Goal: Transaction & Acquisition: Purchase product/service

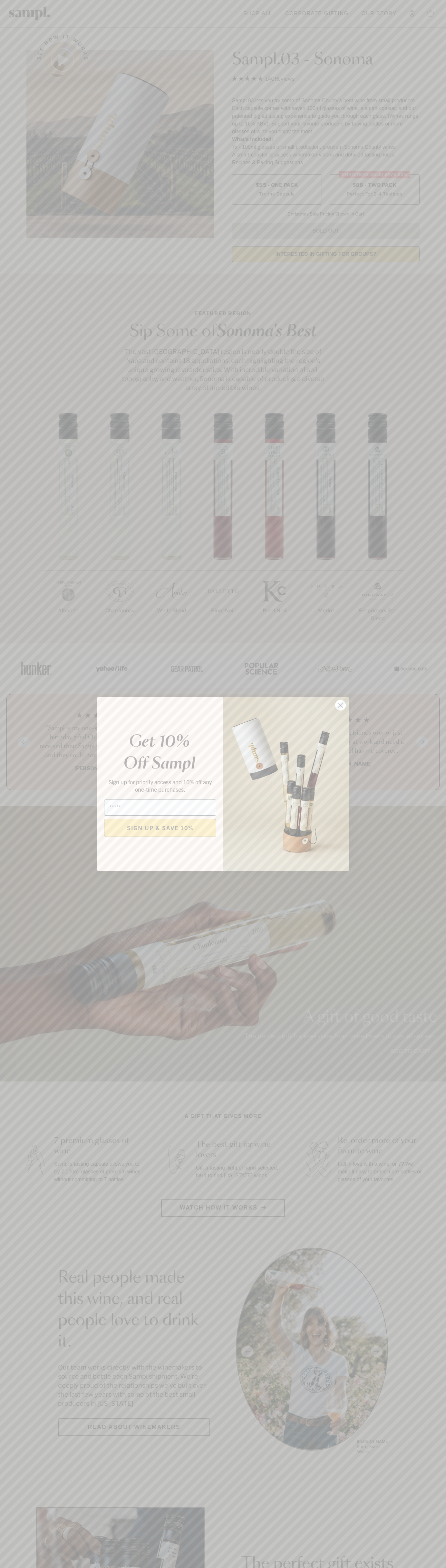
click at [341, 705] on icon "Close dialog" at bounding box center [341, 705] width 5 height 5
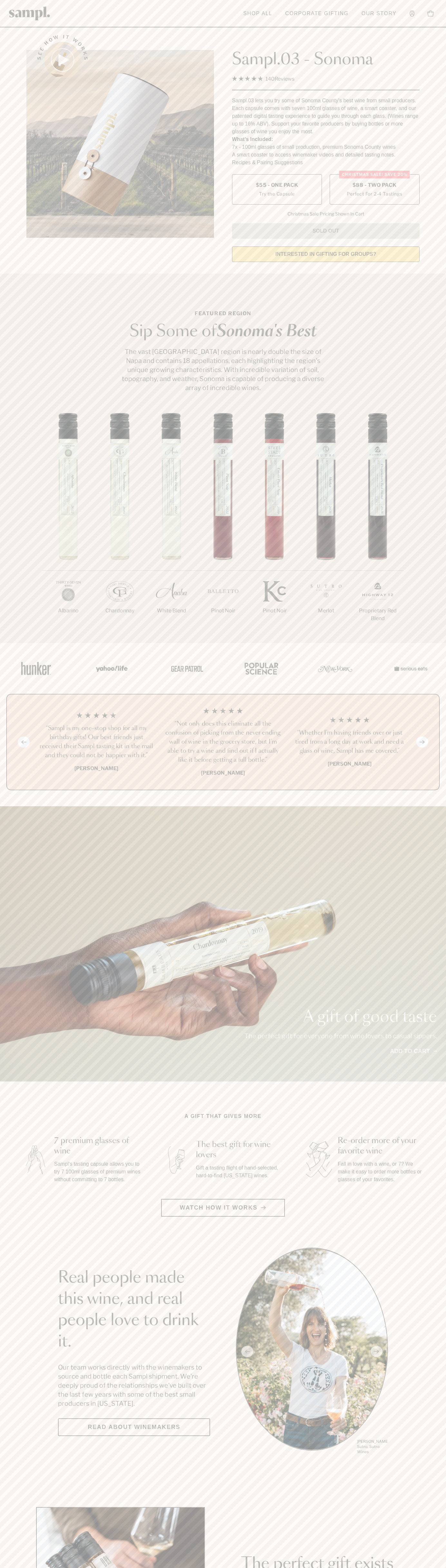
click at [375, 185] on span "$88 - Two Pack" at bounding box center [374, 185] width 44 height 7
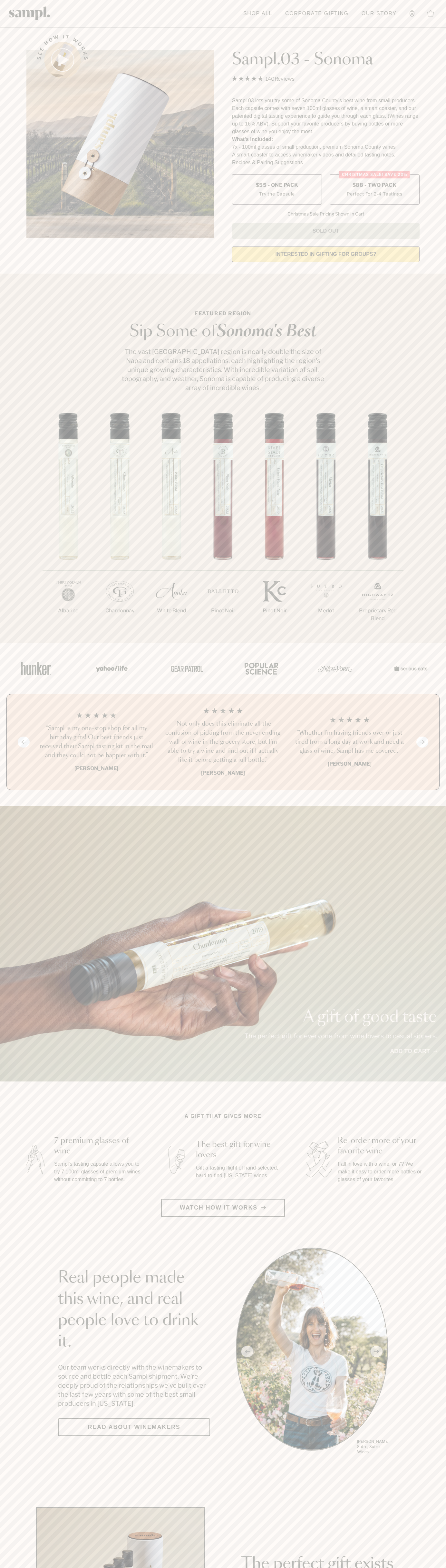
click at [223, 742] on h3 "“Not only does this eliminate all the confusion of picking from the never endin…" at bounding box center [223, 741] width 117 height 45
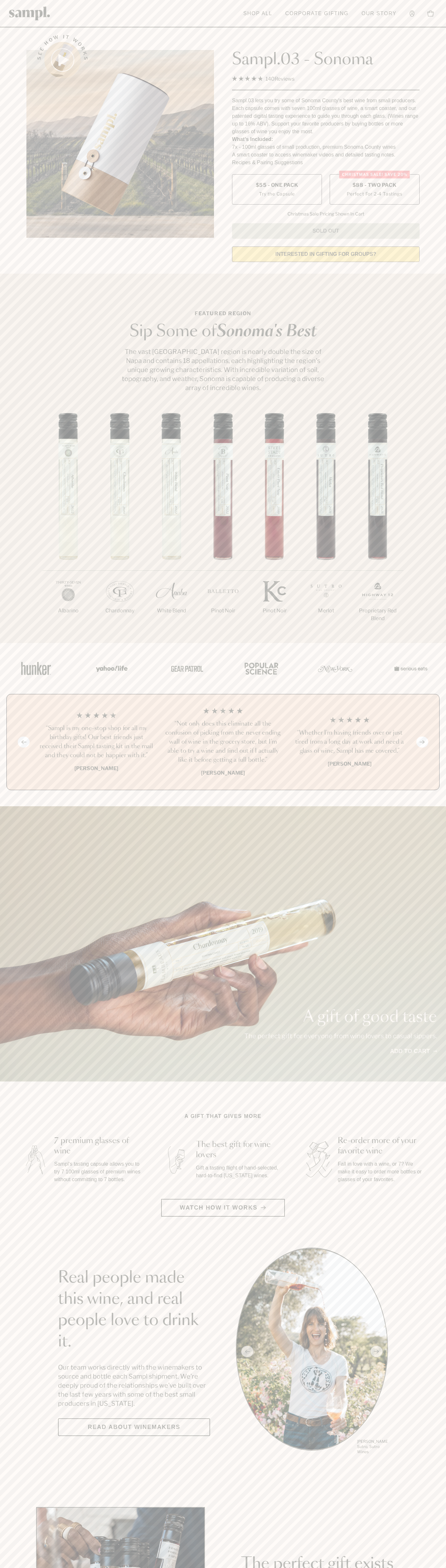
click at [422, 3] on header "Toggle navigation menu Shop All Corporate Gifting Our Story Account Story Shop …" at bounding box center [223, 14] width 446 height 28
click at [427, 243] on section "See how it works Sampl.03 - Sonoma 4.9 Rated 4.9 out of 5 stars 140 Reviews Cli…" at bounding box center [223, 146] width 446 height 241
click at [222, 1567] on html "Skip to main content Toggle navigation menu Shop All Corporate Gifting Our Stor…" at bounding box center [223, 1513] width 446 height 3025
click at [13, 831] on div "A gift of good taste The perfect gift for everyone from wine lovers to casual s…" at bounding box center [223, 943] width 446 height 275
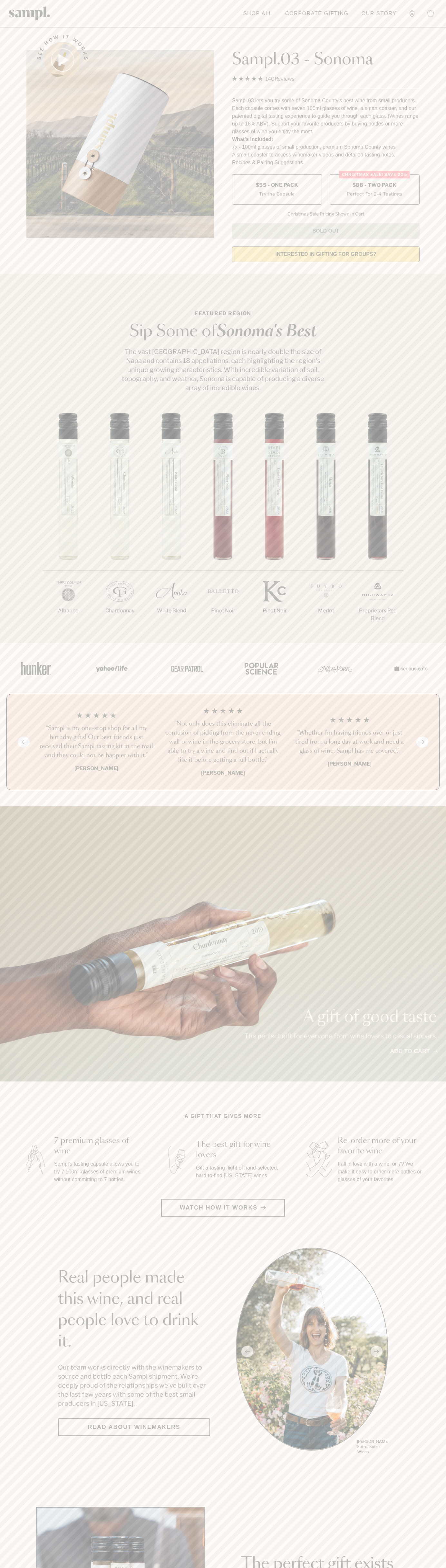
click at [375, 190] on label "Christmas SALE! Save 20% $88 - Two Pack Perfect For 2-4 Tastings" at bounding box center [375, 189] width 90 height 30
click at [223, 742] on h3 "“Not only does this eliminate all the confusion of picking from the never endin…" at bounding box center [223, 741] width 117 height 45
